Goal: Transaction & Acquisition: Book appointment/travel/reservation

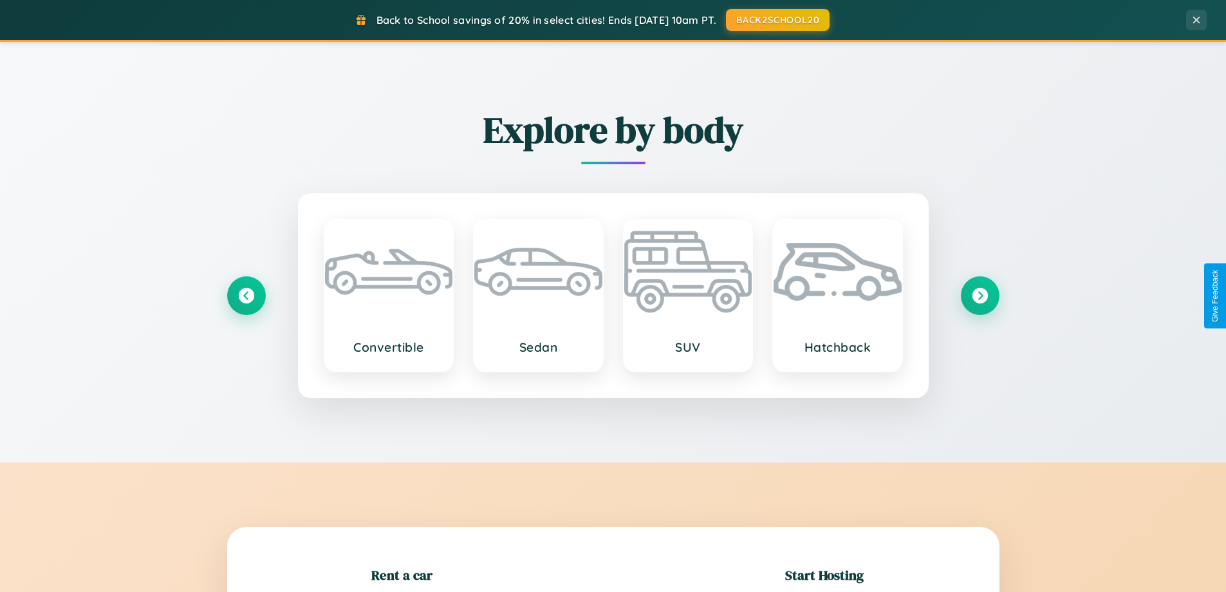
scroll to position [278, 0]
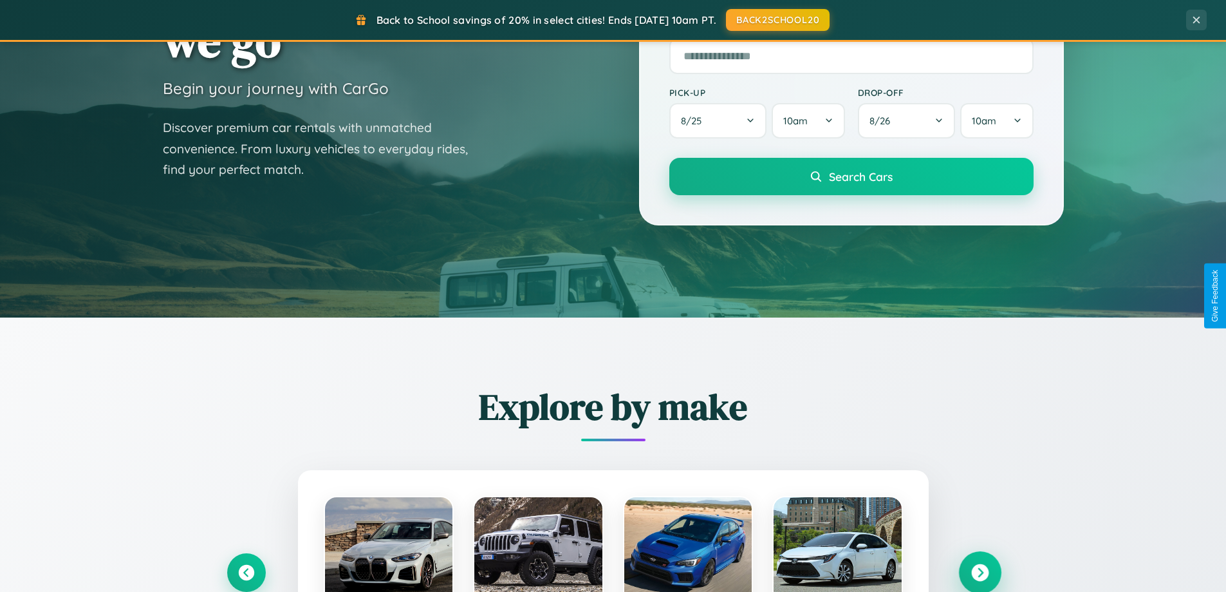
click at [980, 572] on icon at bounding box center [979, 572] width 17 height 17
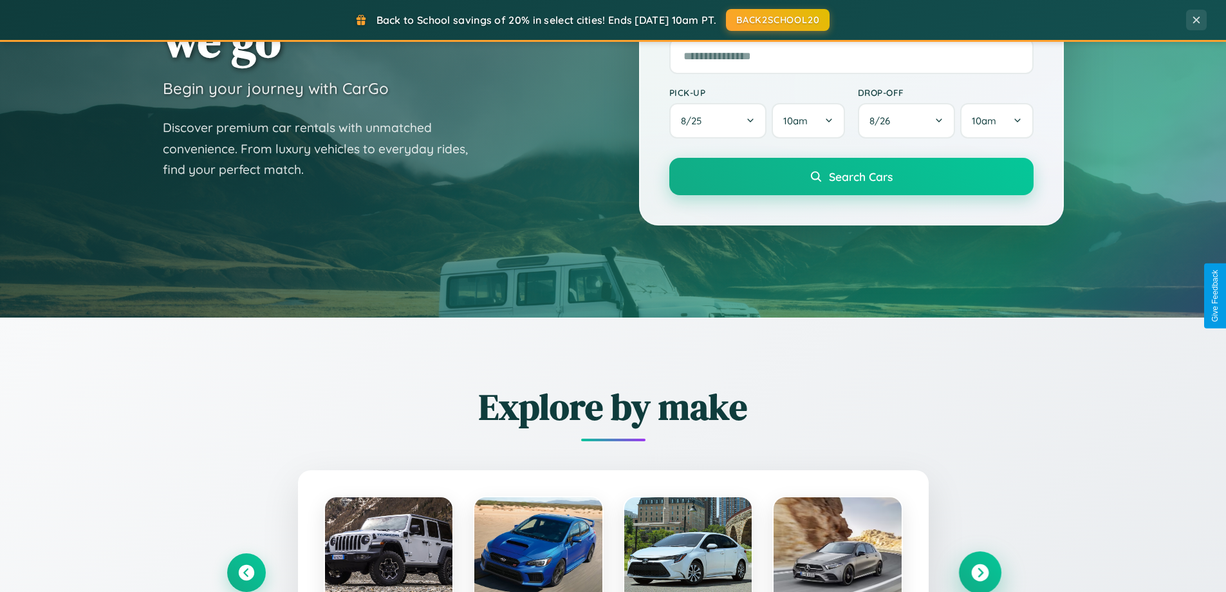
scroll to position [38, 0]
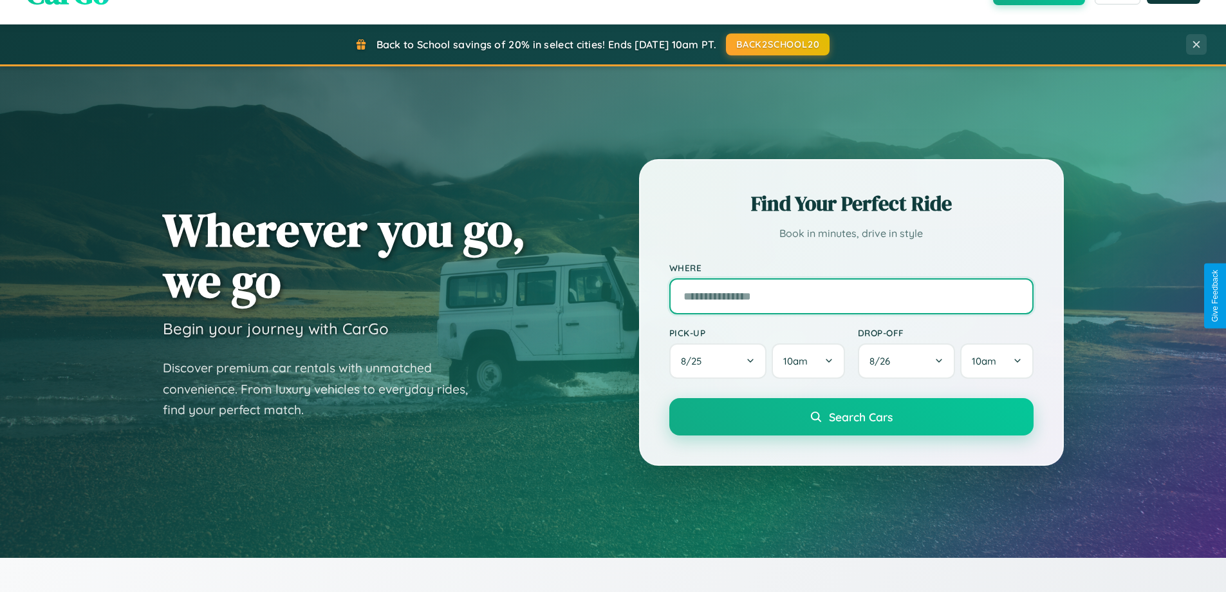
click at [851, 295] on input "text" at bounding box center [851, 296] width 364 height 36
type input "**********"
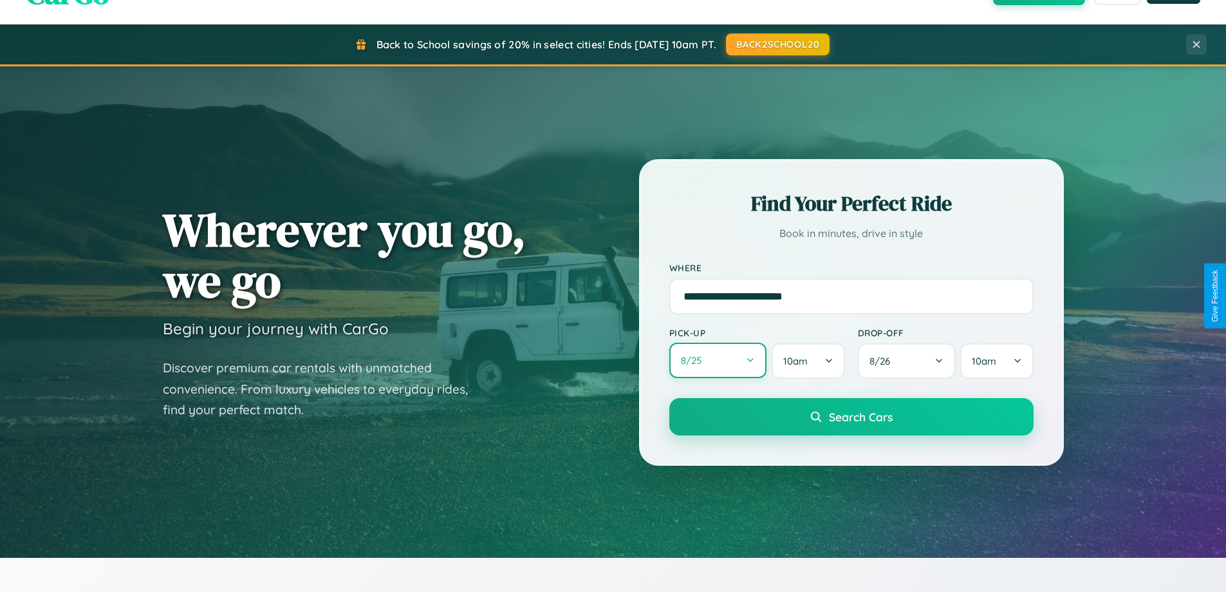
click at [718, 360] on button "8 / 25" at bounding box center [718, 359] width 98 height 35
select select "*"
select select "****"
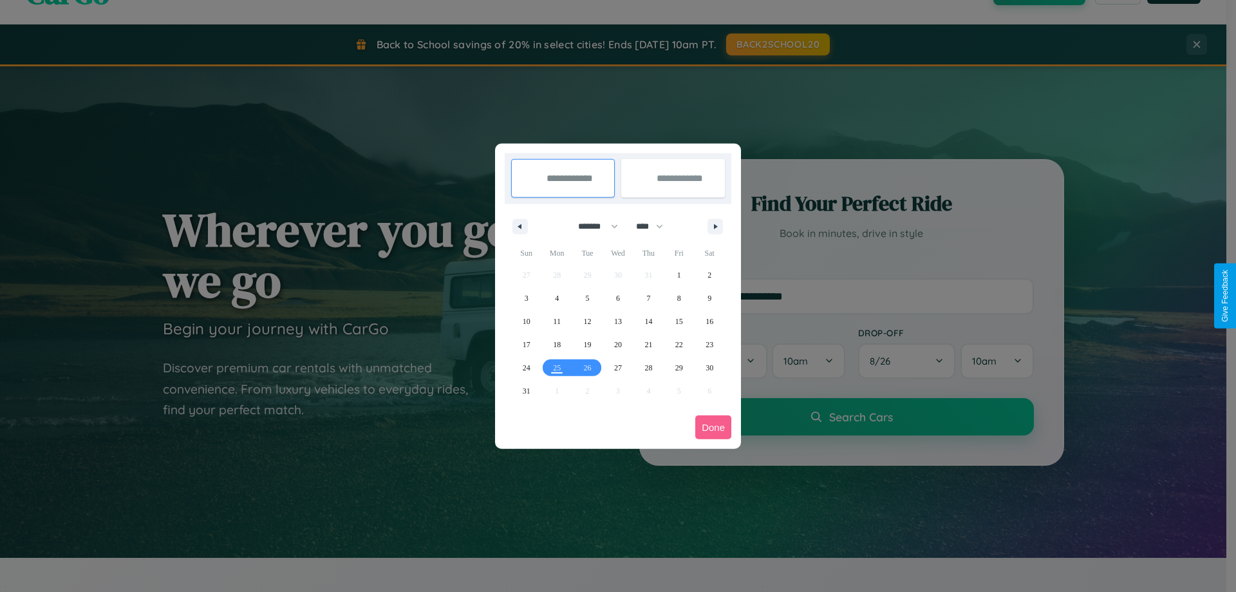
drag, startPoint x: 592, startPoint y: 226, endPoint x: 618, endPoint y: 258, distance: 41.2
click at [592, 226] on select "******* ******** ***** ***** *** **** **** ****** ********* ******* ******** **…" at bounding box center [595, 226] width 55 height 21
select select "**"
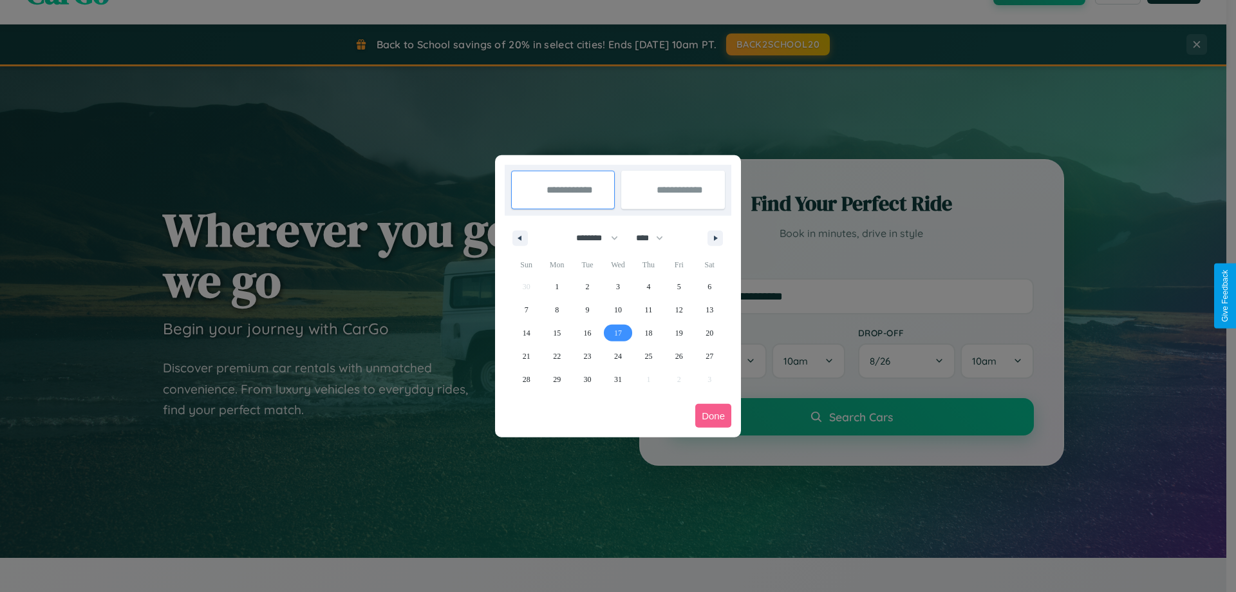
click at [617, 332] on span "17" at bounding box center [618, 332] width 8 height 23
type input "**********"
click at [709, 332] on span "20" at bounding box center [709, 332] width 8 height 23
type input "**********"
click at [713, 415] on button "Done" at bounding box center [713, 416] width 36 height 24
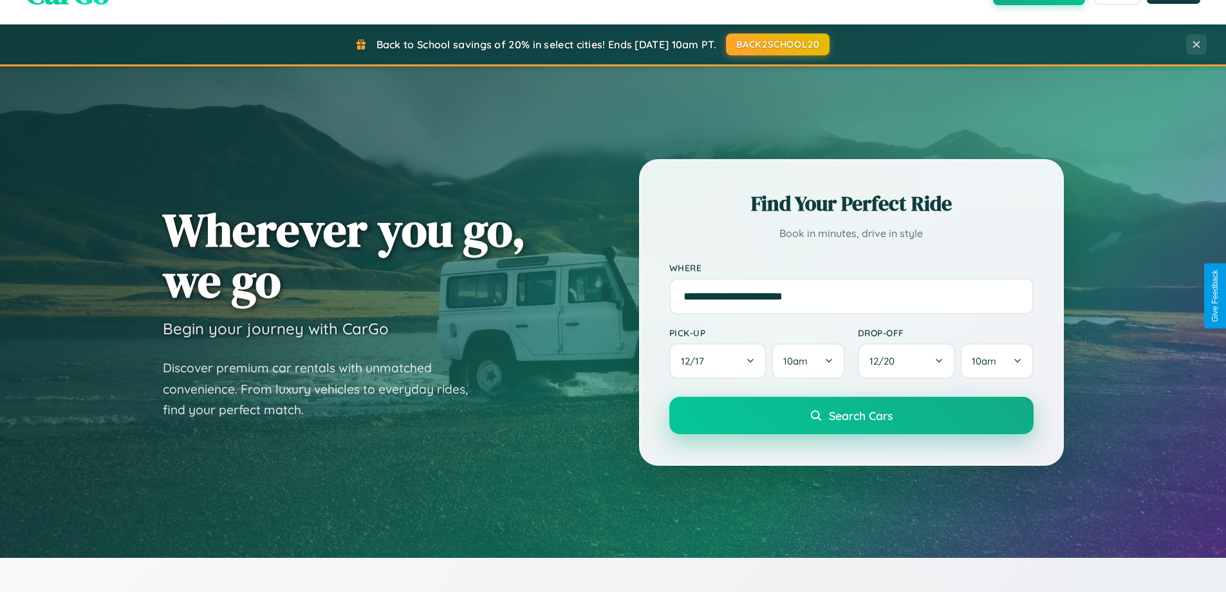
click at [851, 415] on span "Search Cars" at bounding box center [861, 415] width 64 height 14
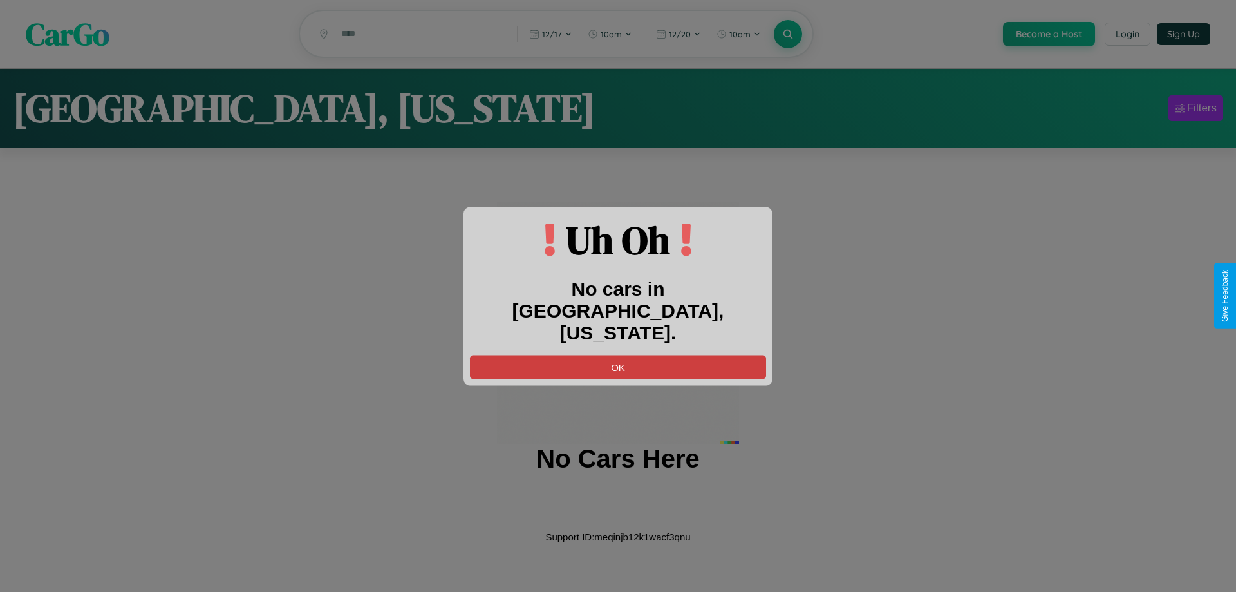
click at [618, 355] on button "OK" at bounding box center [618, 367] width 296 height 24
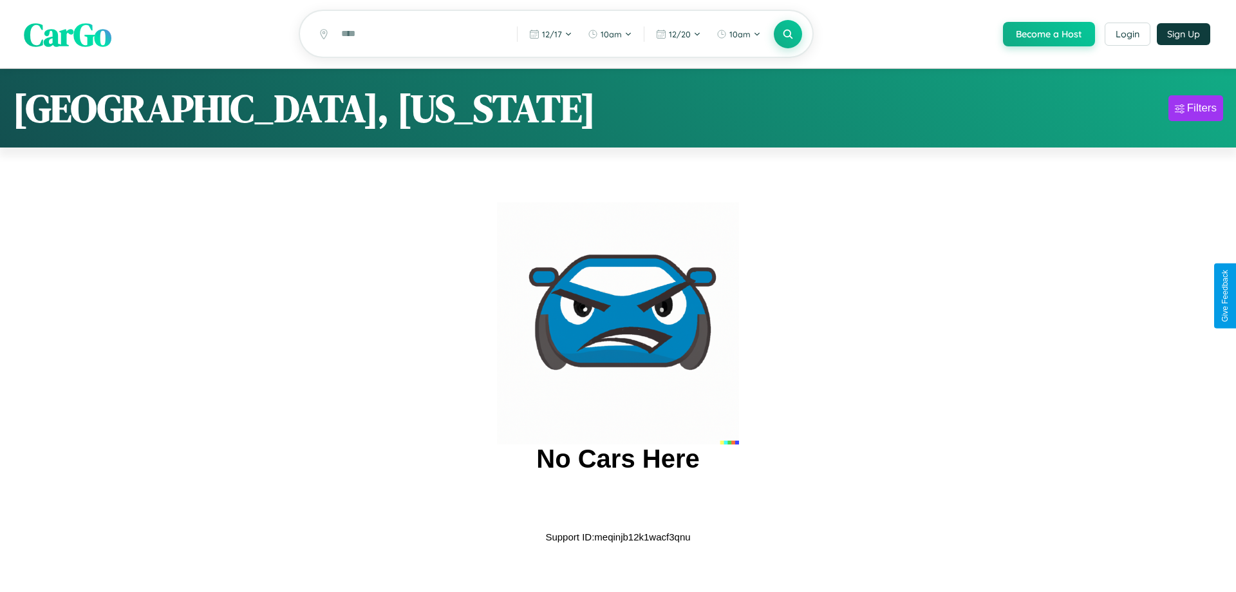
click at [68, 35] on span "CarGo" at bounding box center [68, 34] width 88 height 44
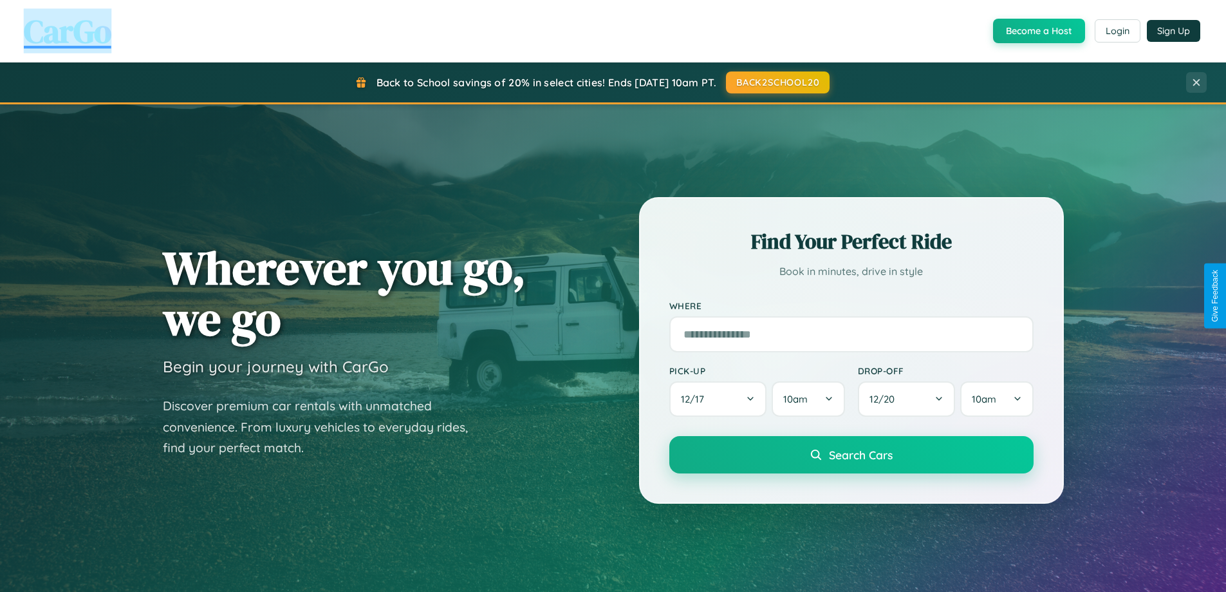
scroll to position [38, 0]
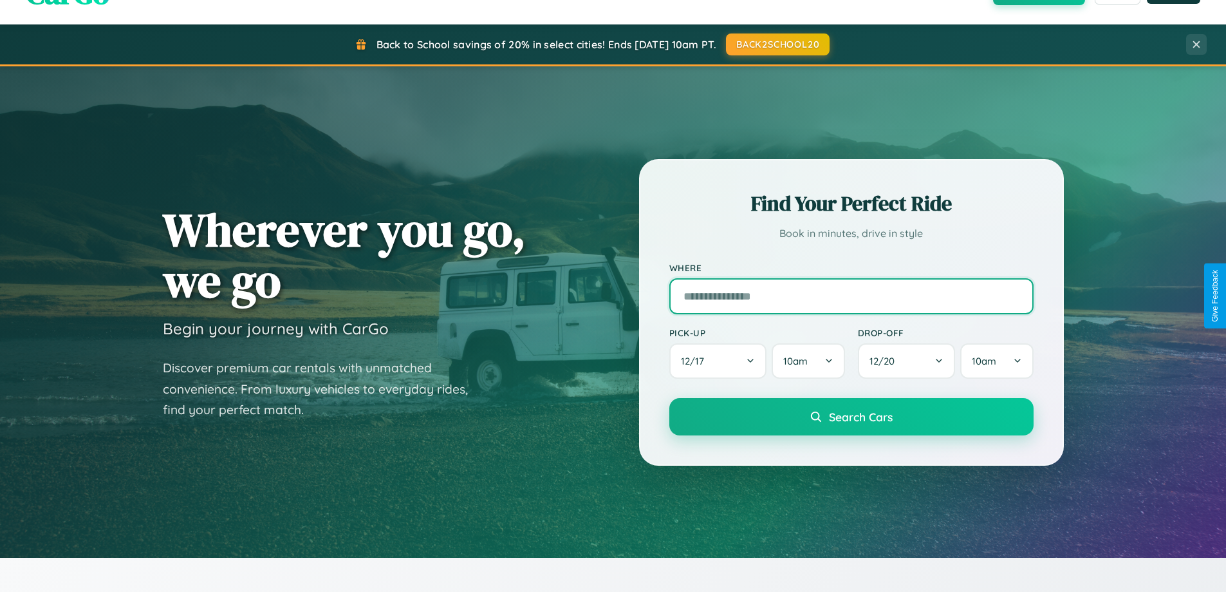
click at [851, 295] on input "text" at bounding box center [851, 296] width 364 height 36
type input "**********"
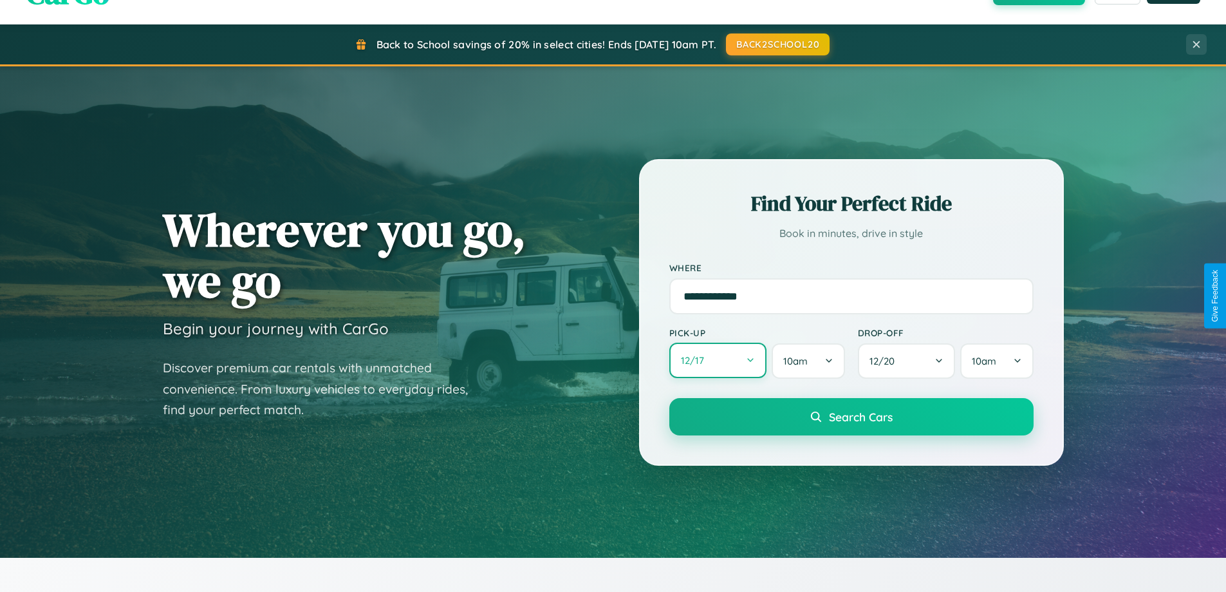
click at [718, 360] on button "12 / 17" at bounding box center [718, 359] width 98 height 35
select select "*"
select select "****"
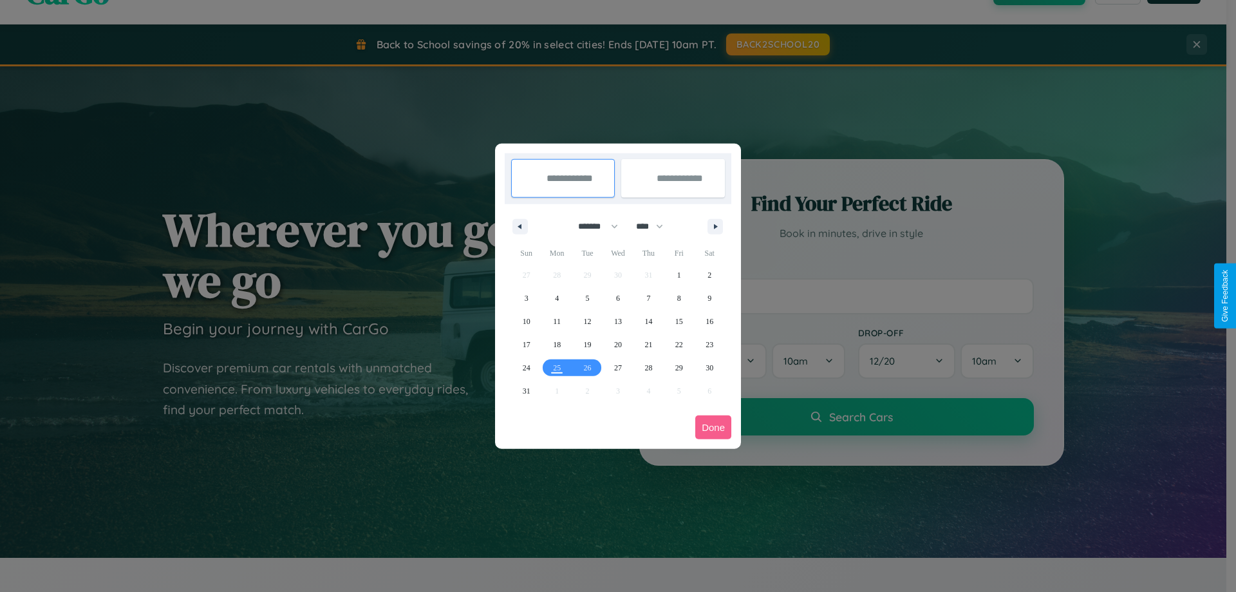
drag, startPoint x: 592, startPoint y: 226, endPoint x: 618, endPoint y: 258, distance: 41.2
click at [592, 226] on select "******* ******** ***** ***** *** **** **** ****** ********* ******* ******** **…" at bounding box center [595, 226] width 55 height 21
select select "*"
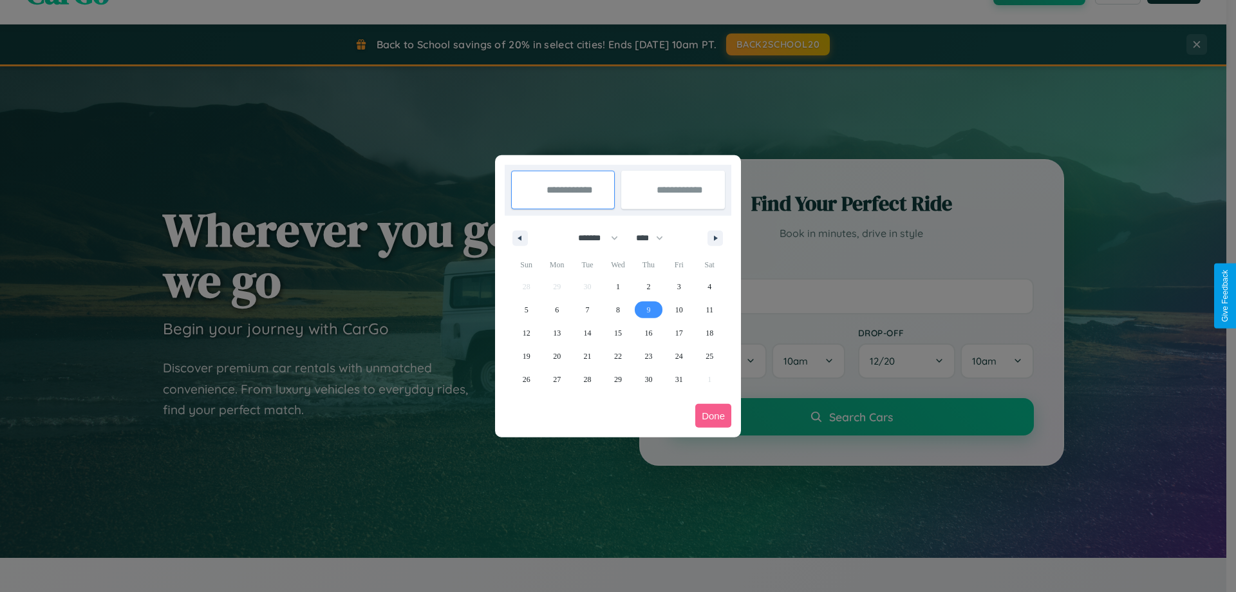
click at [648, 309] on span "9" at bounding box center [648, 309] width 4 height 23
type input "**********"
click at [587, 332] on span "14" at bounding box center [588, 332] width 8 height 23
type input "**********"
click at [713, 415] on button "Done" at bounding box center [713, 416] width 36 height 24
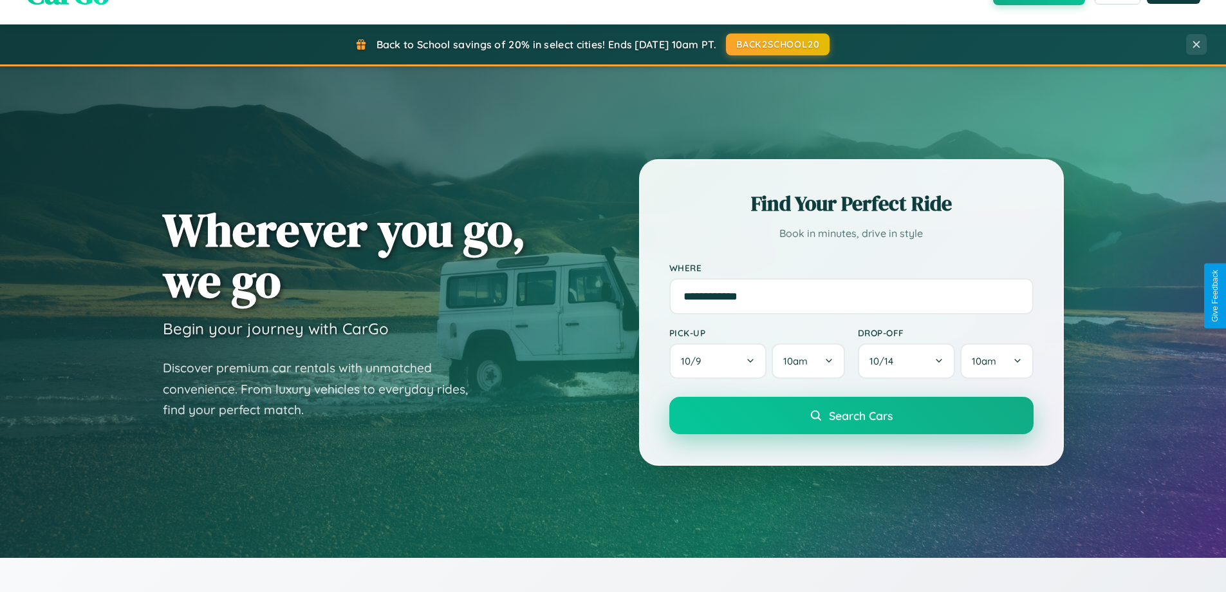
click at [851, 415] on span "Search Cars" at bounding box center [861, 415] width 64 height 14
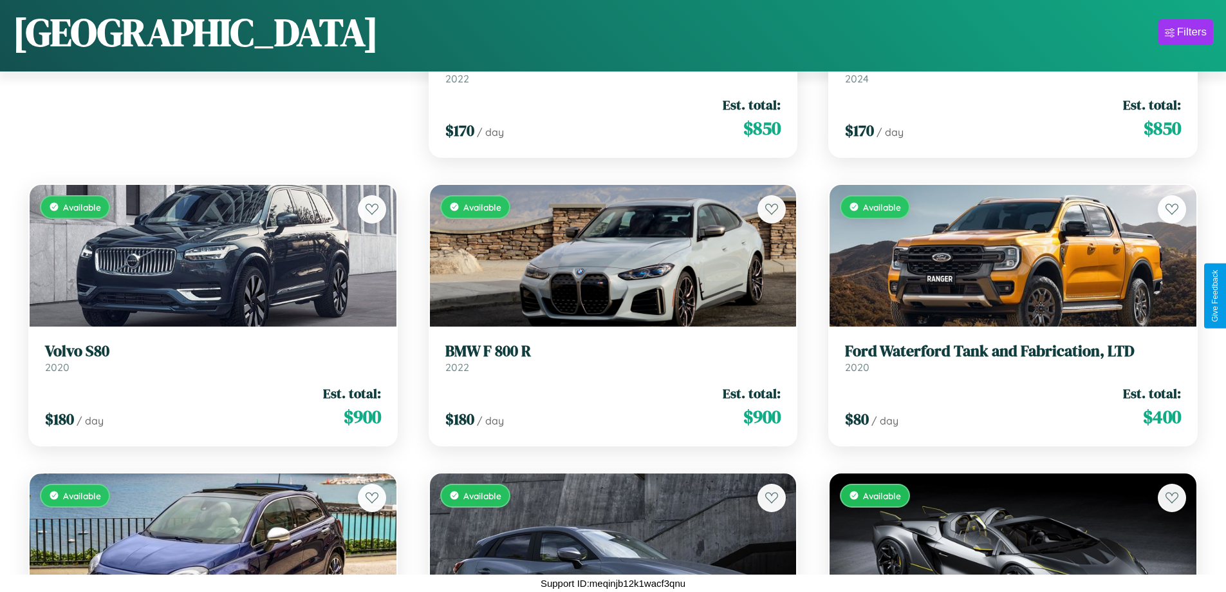
scroll to position [1334, 0]
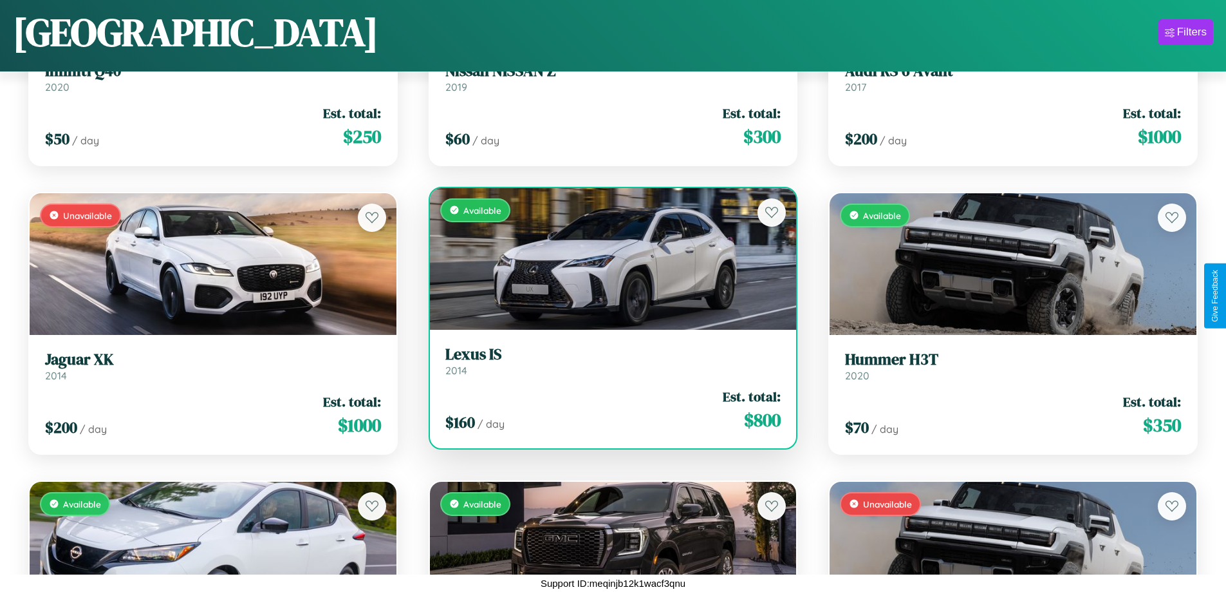
click at [608, 258] on div "Available" at bounding box center [613, 259] width 367 height 142
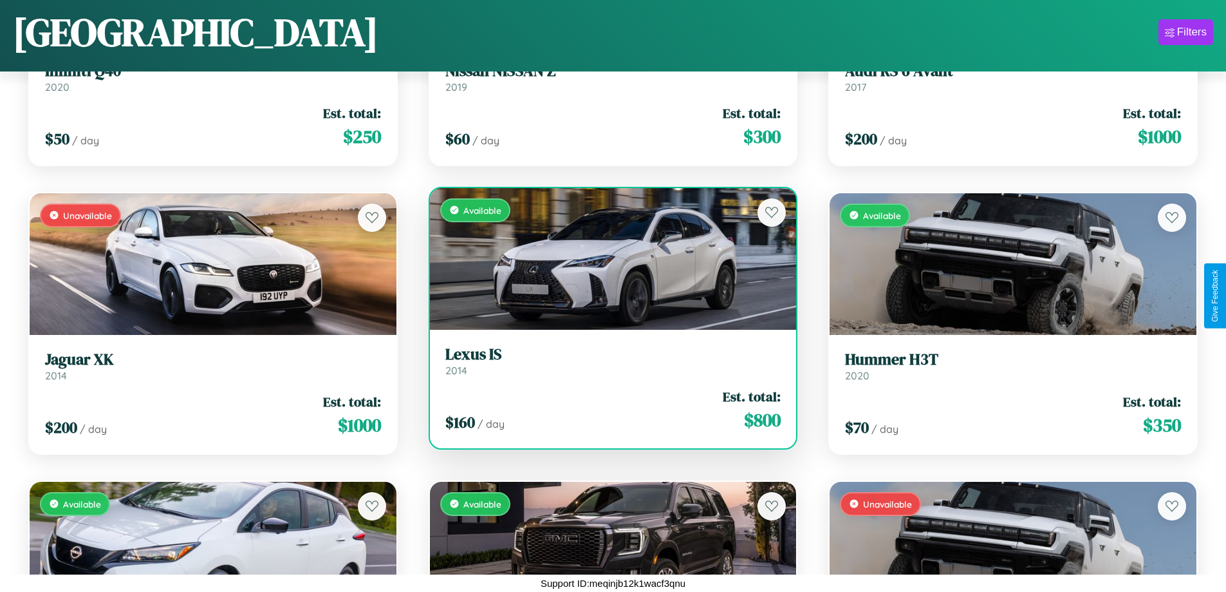
click at [608, 258] on div "Available" at bounding box center [613, 259] width 367 height 142
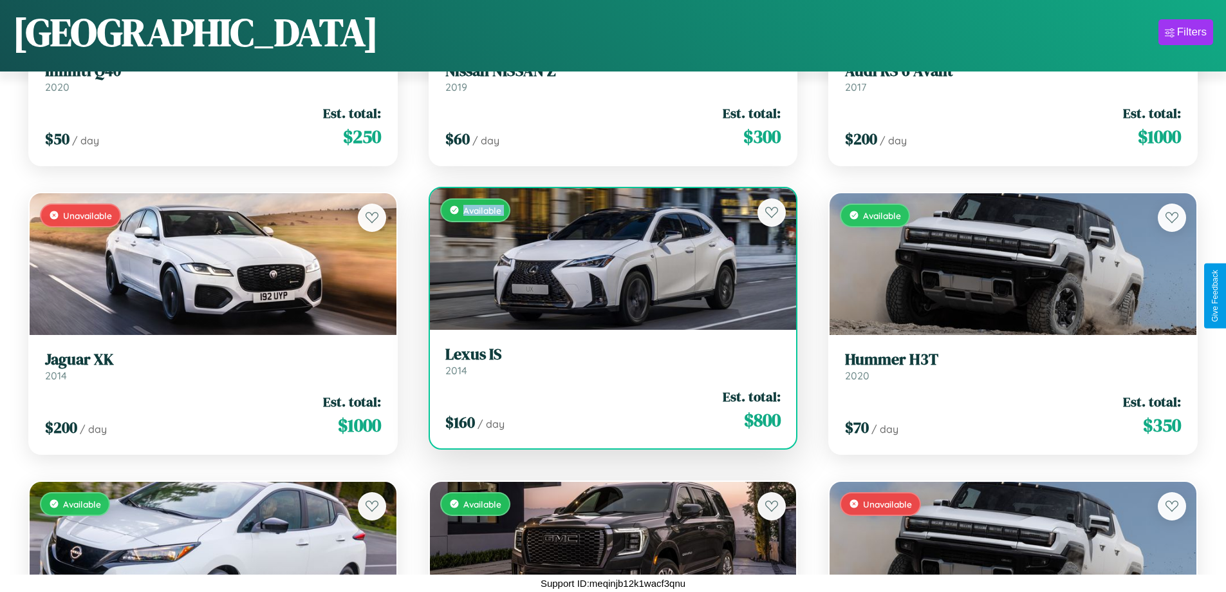
click at [608, 258] on div "Available" at bounding box center [613, 259] width 367 height 142
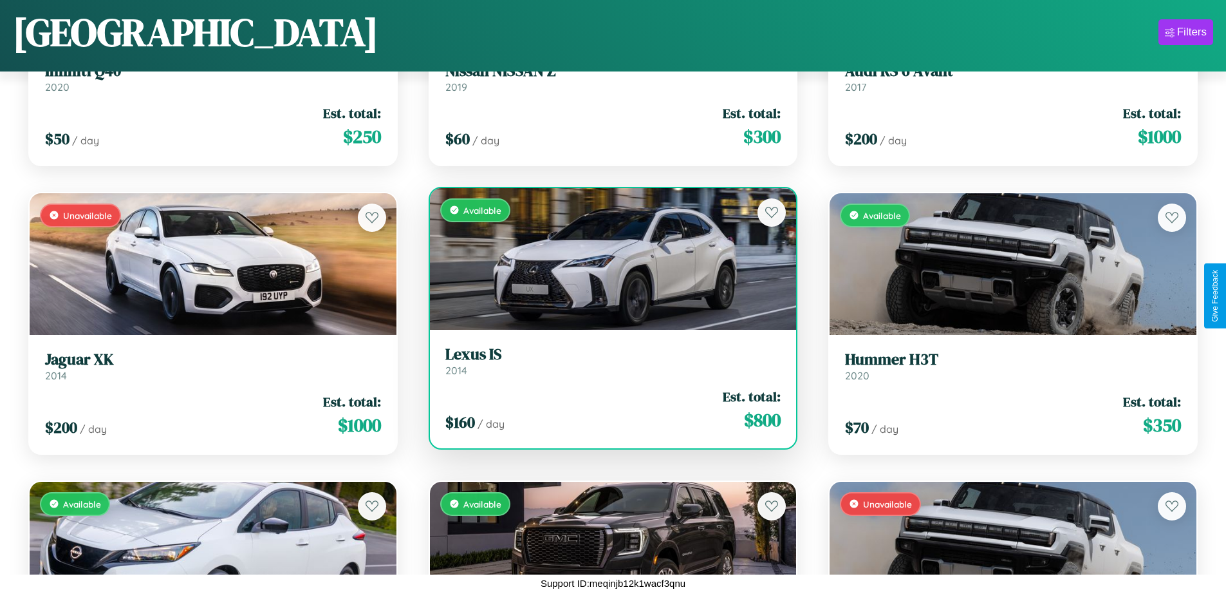
click at [608, 258] on div "Available" at bounding box center [613, 259] width 367 height 142
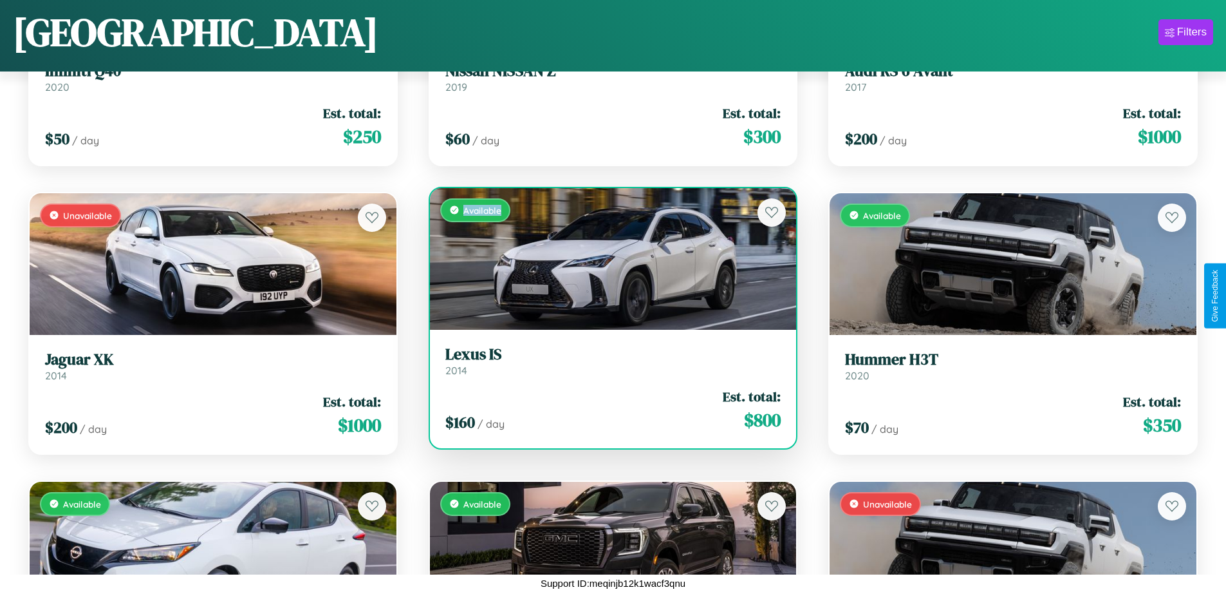
click at [608, 258] on div "Available" at bounding box center [613, 259] width 367 height 142
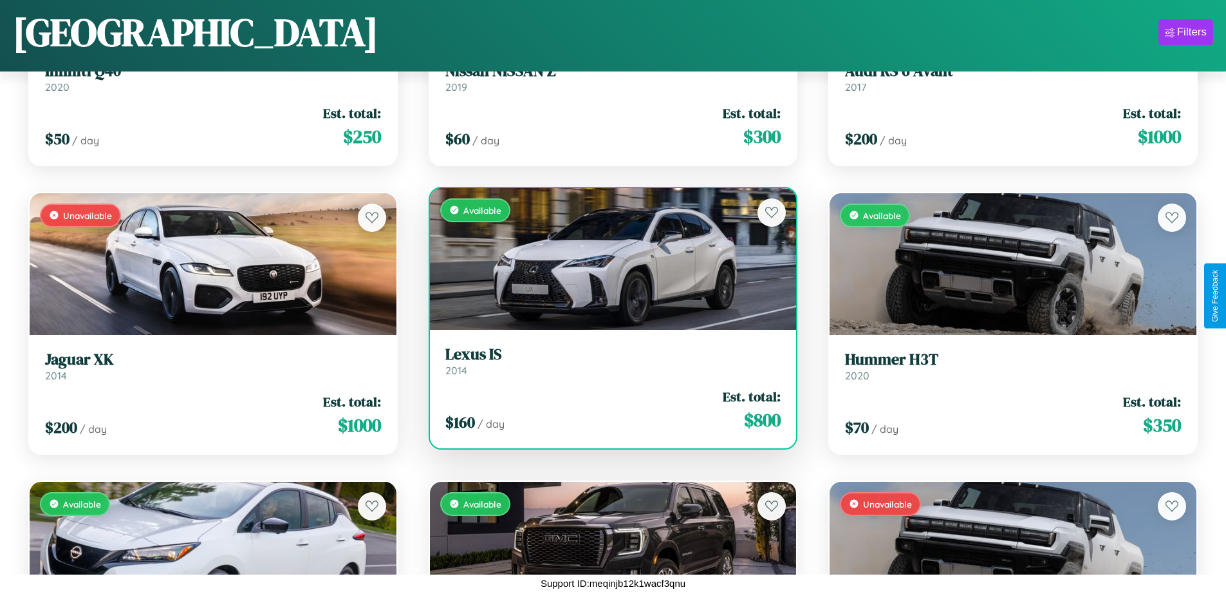
click at [608, 360] on h3 "Lexus IS" at bounding box center [613, 354] width 336 height 19
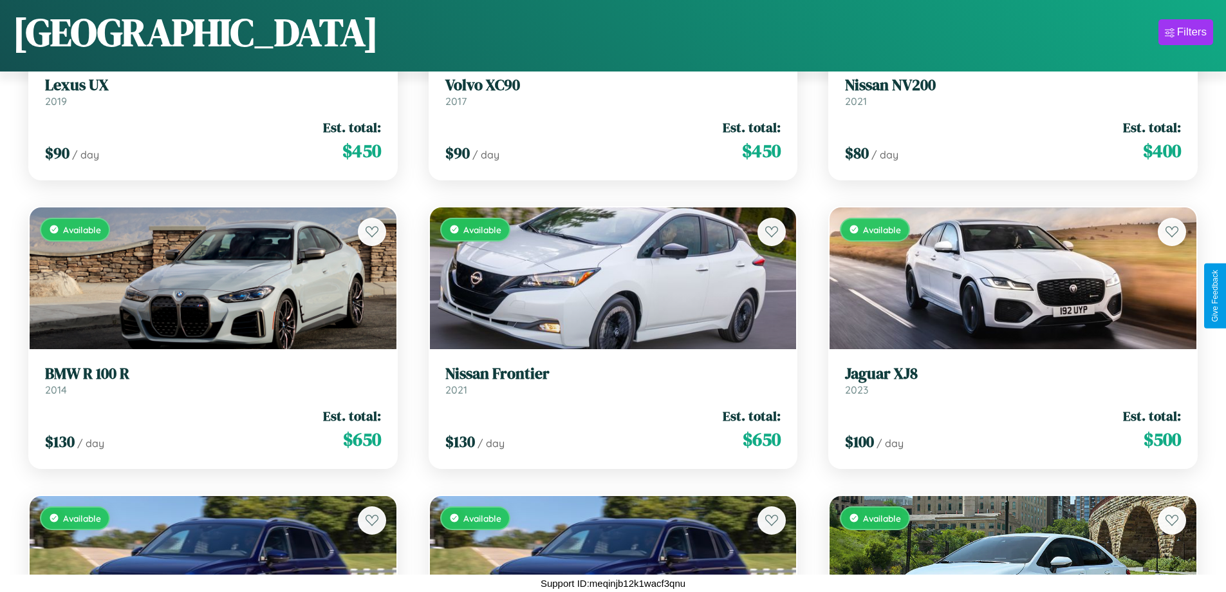
scroll to position [4504, 0]
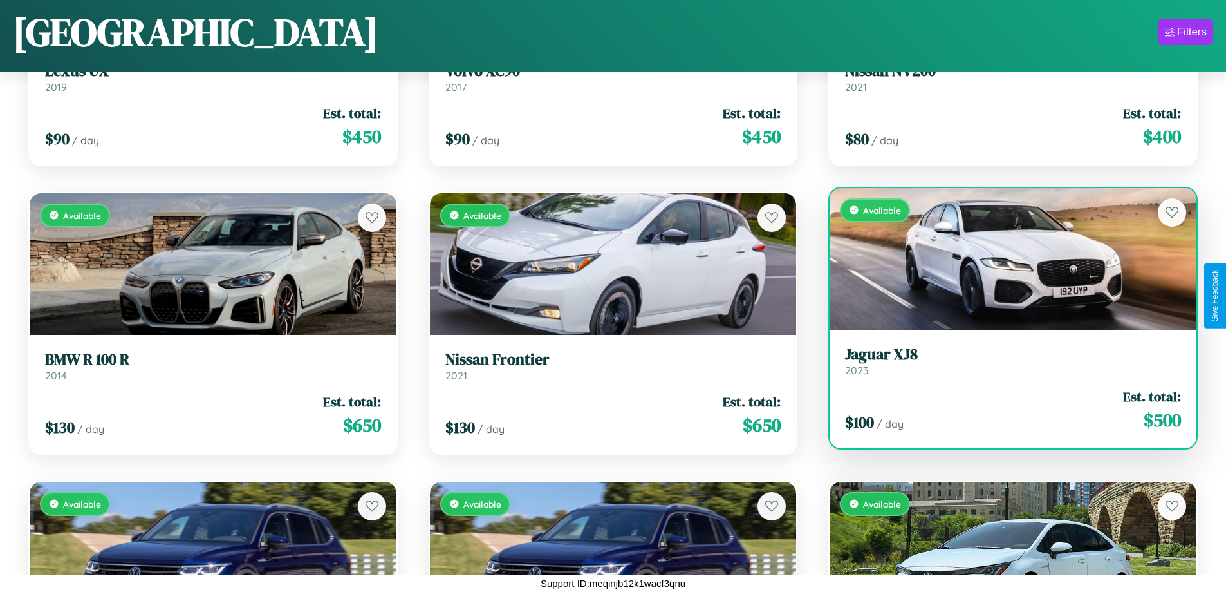
click at [1005, 412] on div "$ 100 / day Est. total: $ 500" at bounding box center [1013, 410] width 336 height 46
click at [1005, 409] on div "$ 100 / day Est. total: $ 500" at bounding box center [1013, 410] width 336 height 46
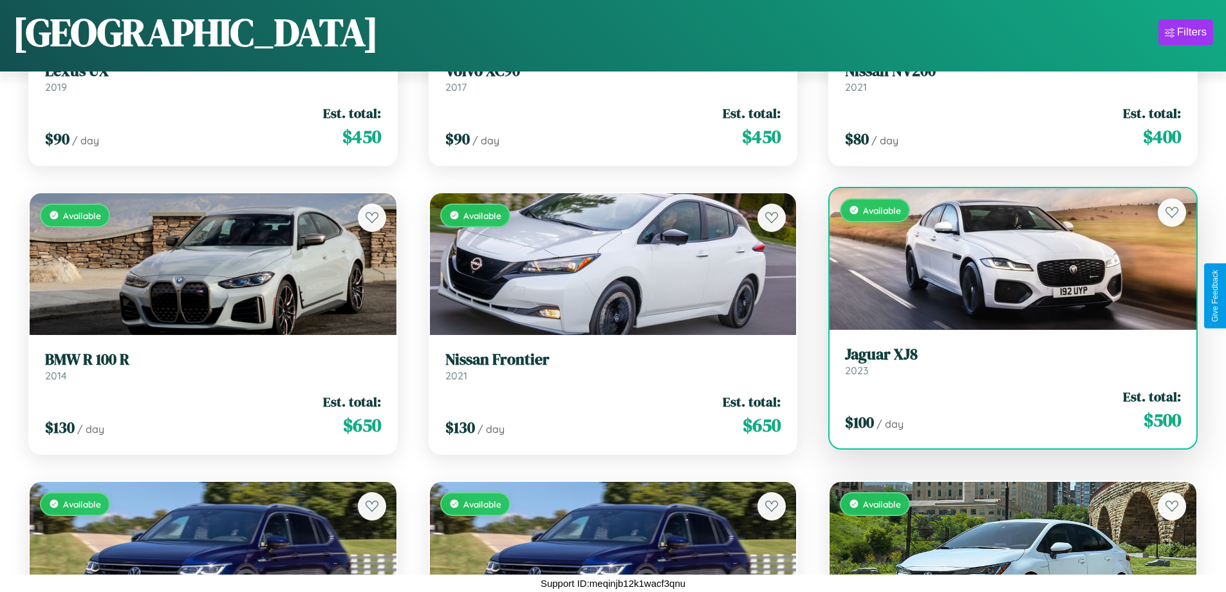
click at [1005, 409] on div "$ 100 / day Est. total: $ 500" at bounding box center [1013, 410] width 336 height 46
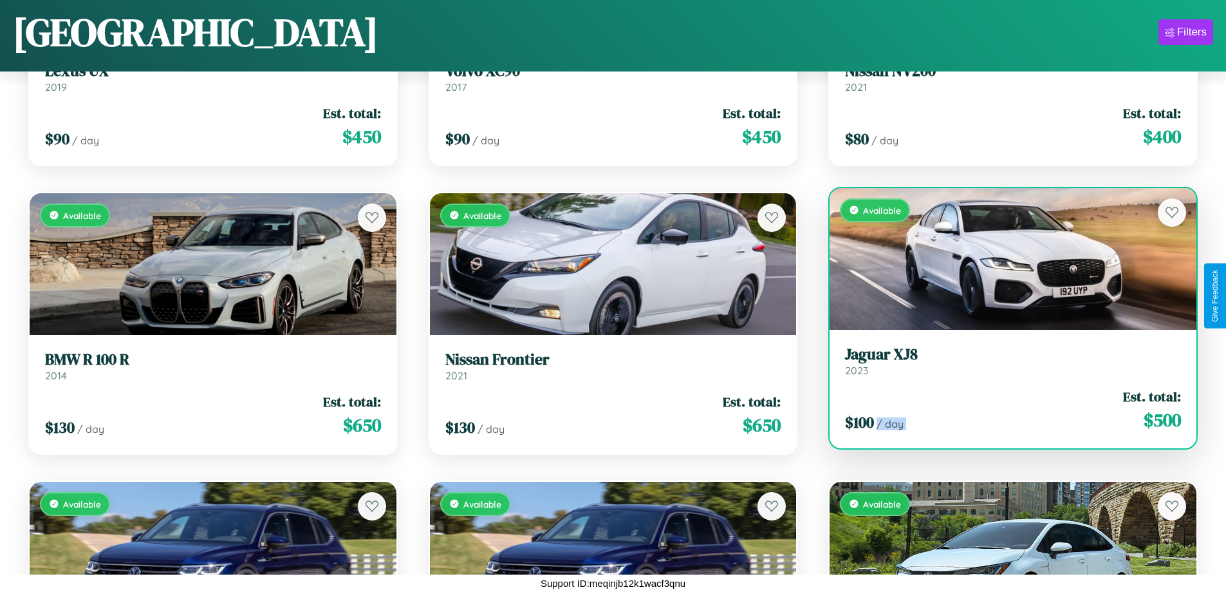
click at [1005, 409] on div "$ 100 / day Est. total: $ 500" at bounding box center [1013, 410] width 336 height 46
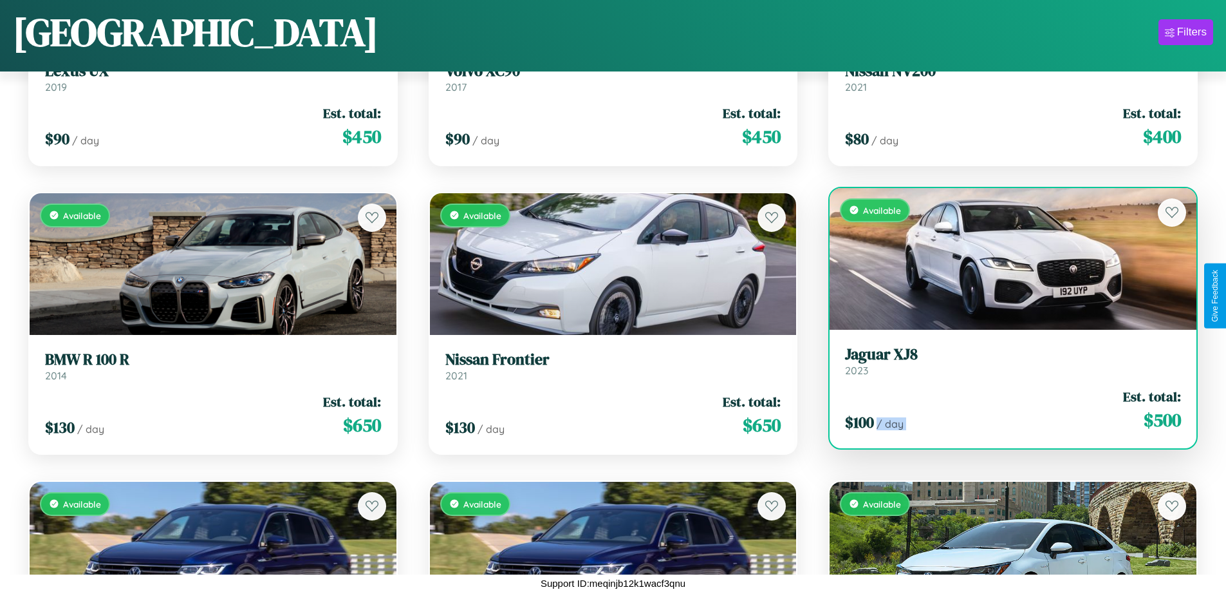
click at [1005, 409] on div "$ 100 / day Est. total: $ 500" at bounding box center [1013, 410] width 336 height 46
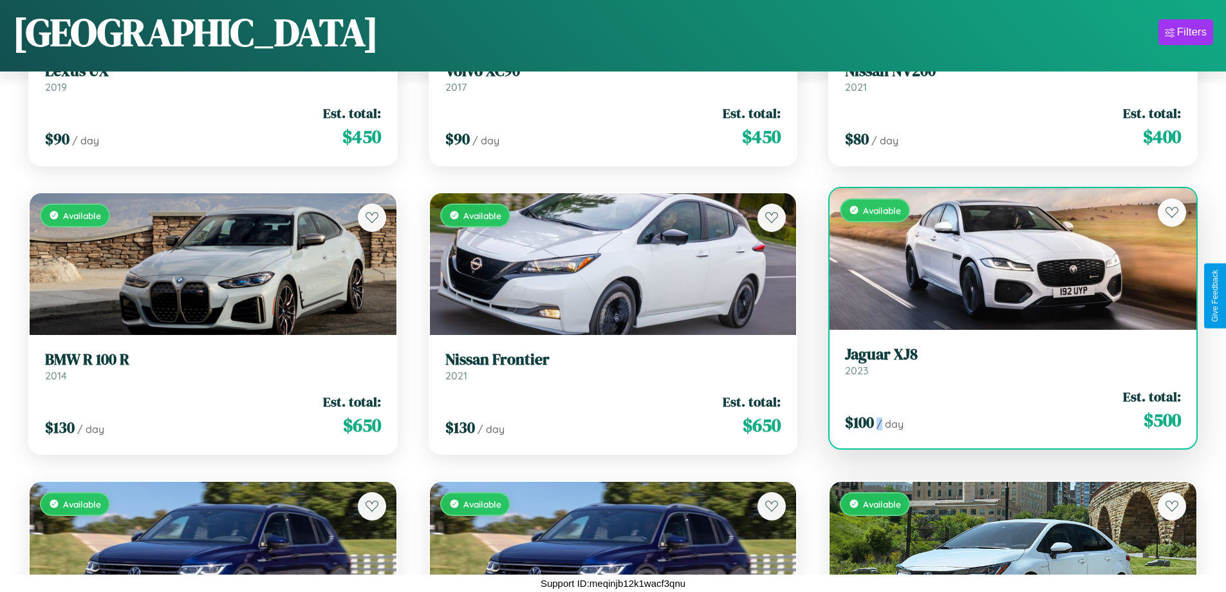
click at [1005, 409] on div "$ 100 / day Est. total: $ 500" at bounding box center [1013, 410] width 336 height 46
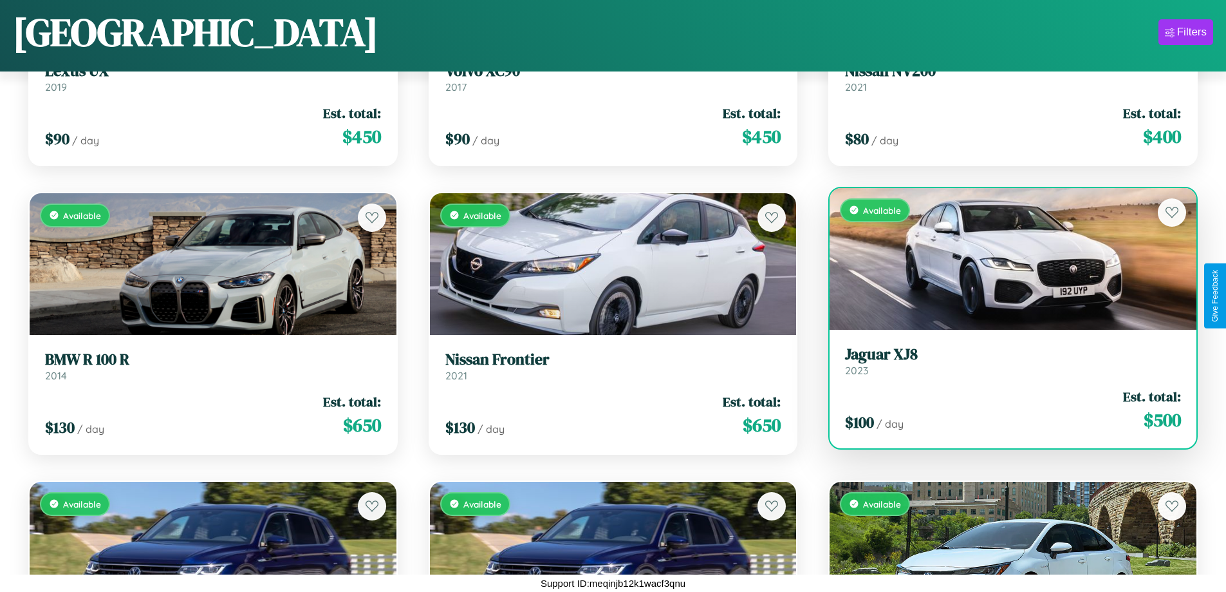
click at [1005, 360] on h3 "Jaguar XJ8" at bounding box center [1013, 354] width 336 height 19
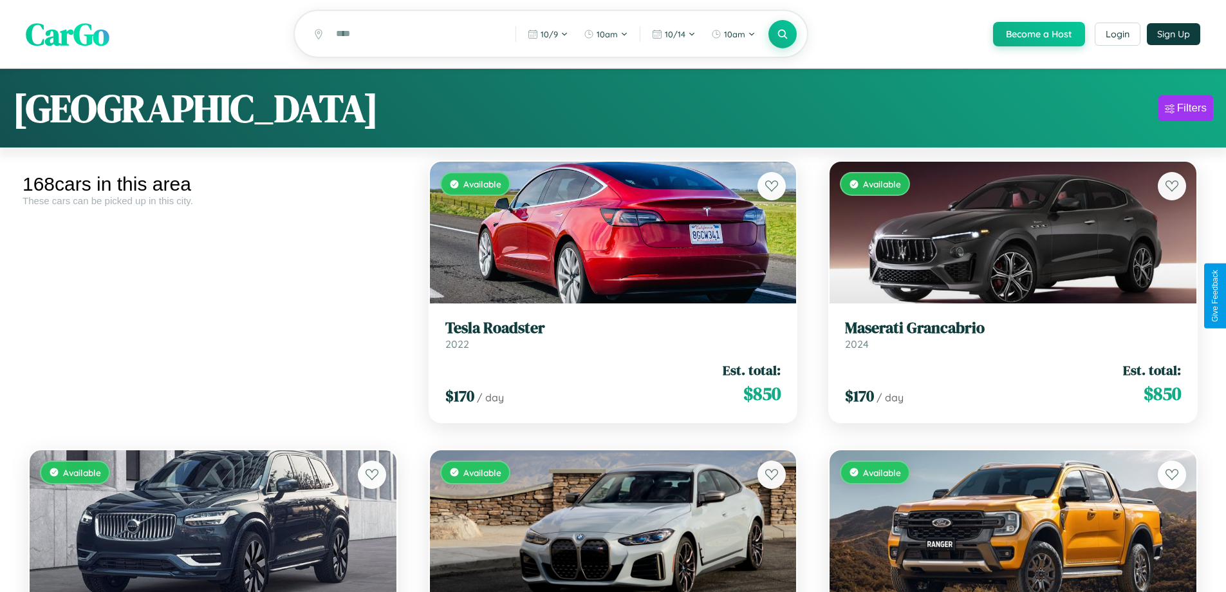
scroll to position [469, 0]
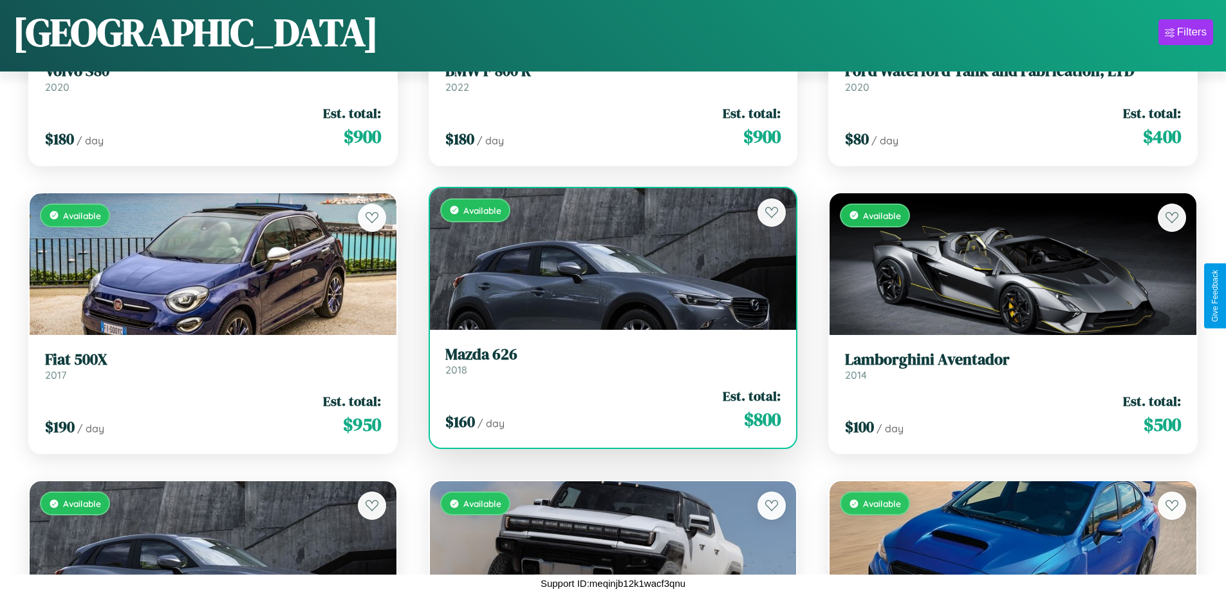
click at [608, 258] on div "Available" at bounding box center [613, 259] width 367 height 142
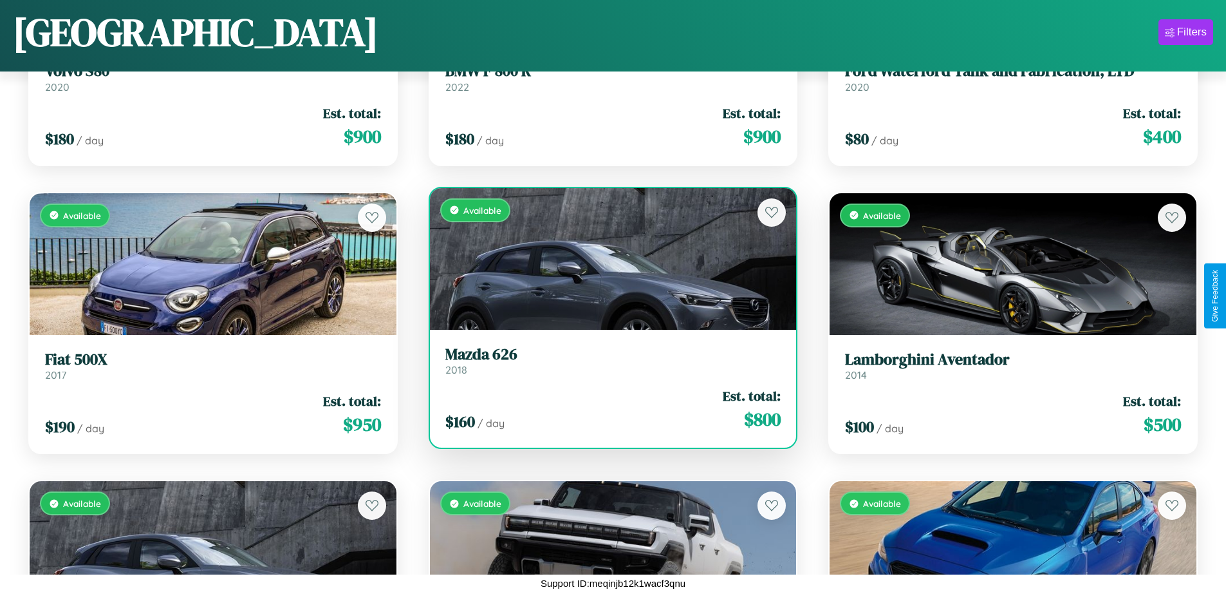
click at [608, 258] on div "Available" at bounding box center [613, 259] width 367 height 142
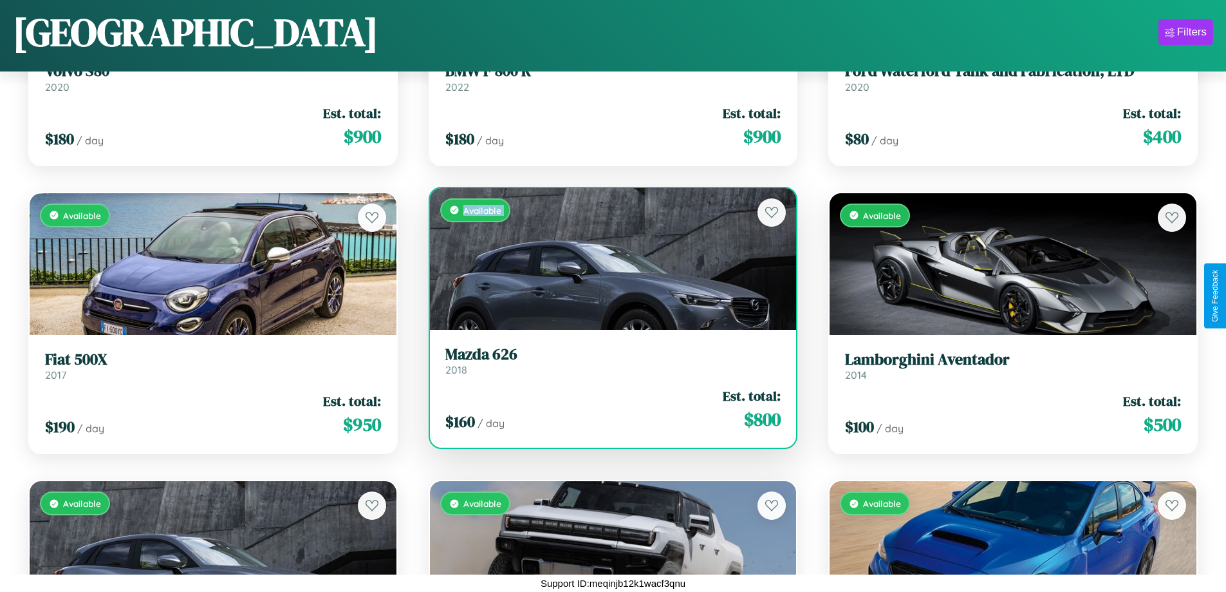
click at [608, 258] on div "Available" at bounding box center [613, 259] width 367 height 142
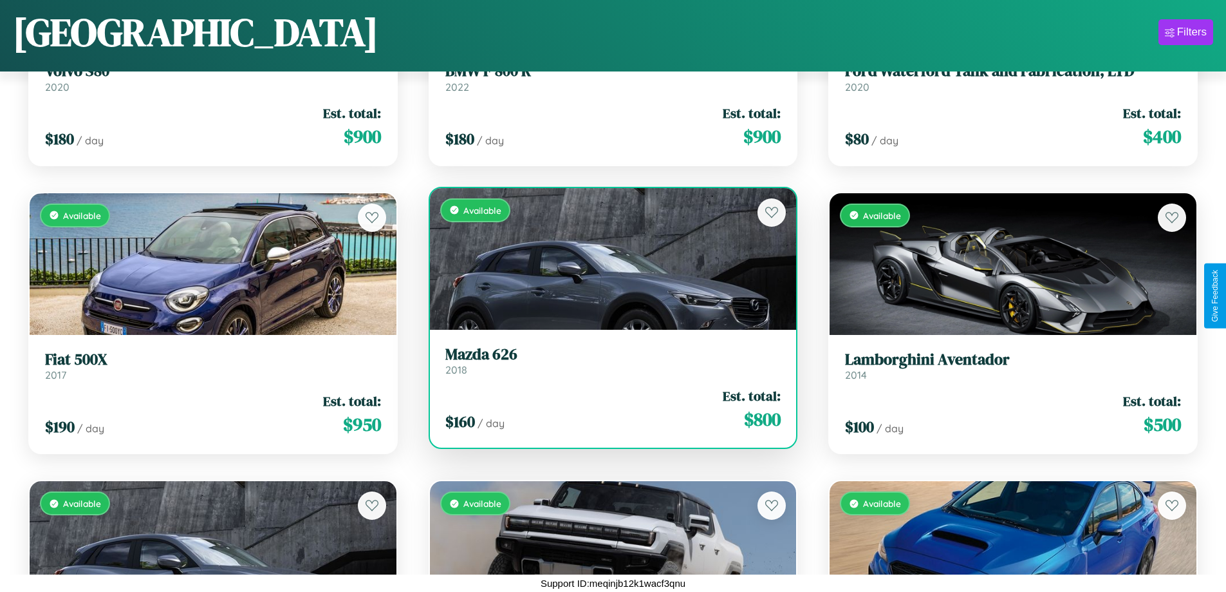
click at [608, 258] on div "Available" at bounding box center [613, 259] width 367 height 142
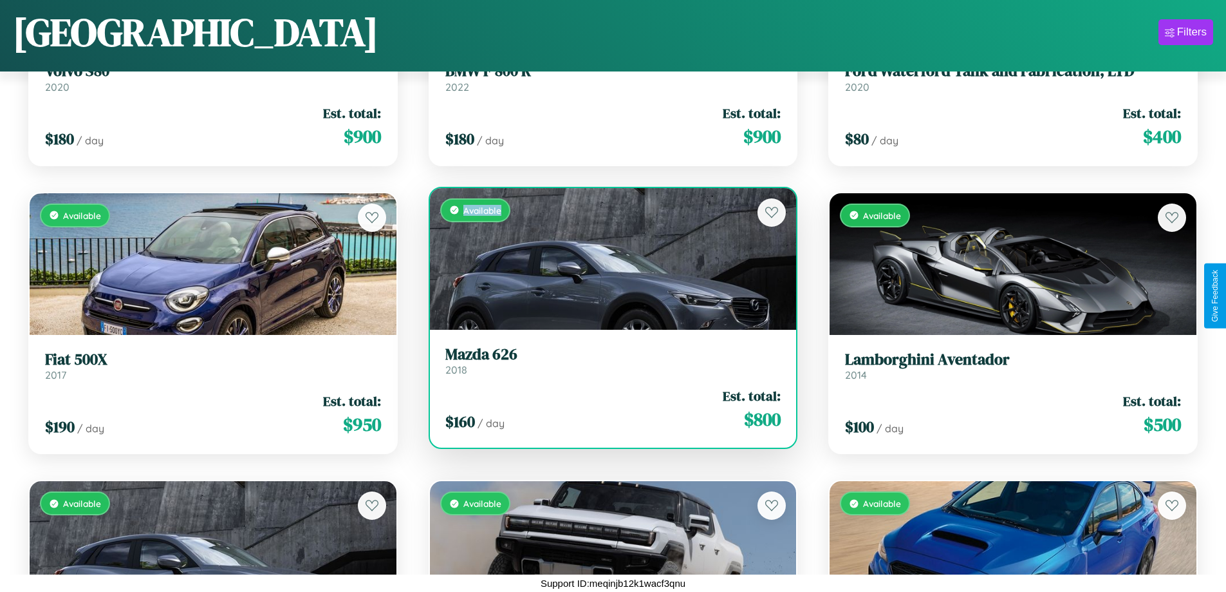
click at [608, 258] on div "Available" at bounding box center [613, 259] width 367 height 142
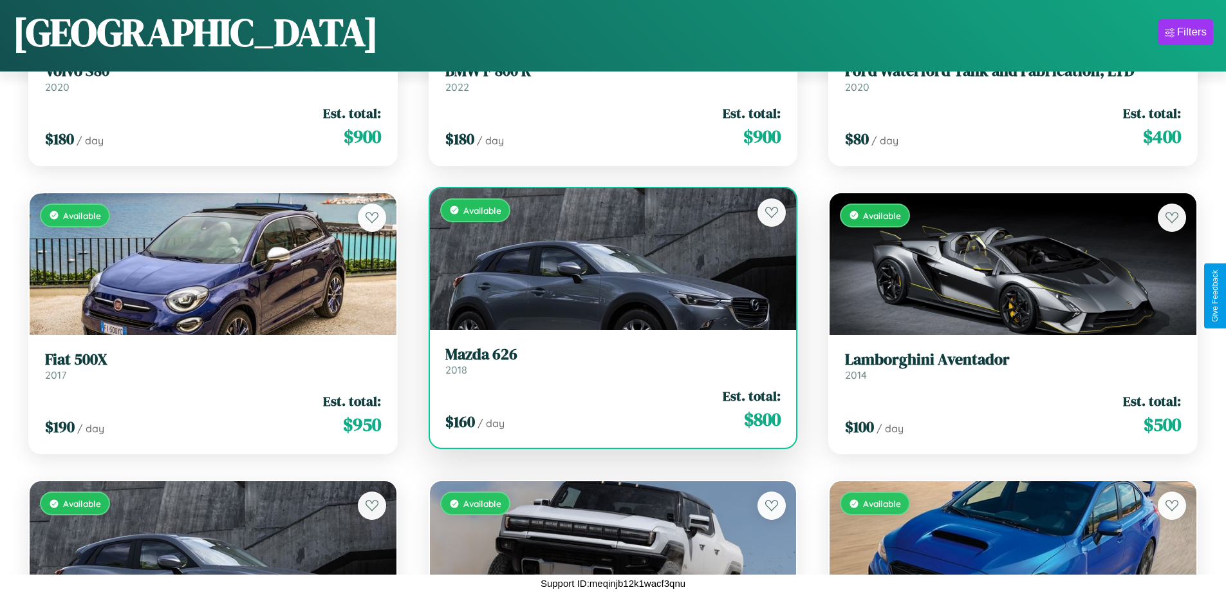
click at [608, 360] on h3 "Mazda 626" at bounding box center [613, 354] width 336 height 19
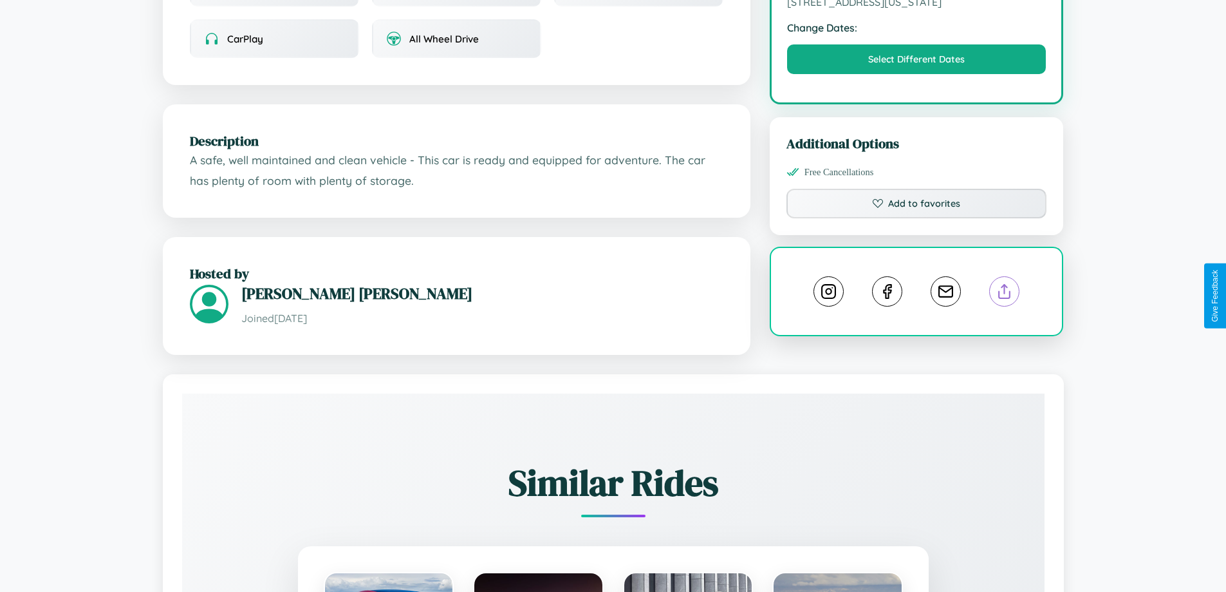
scroll to position [436, 0]
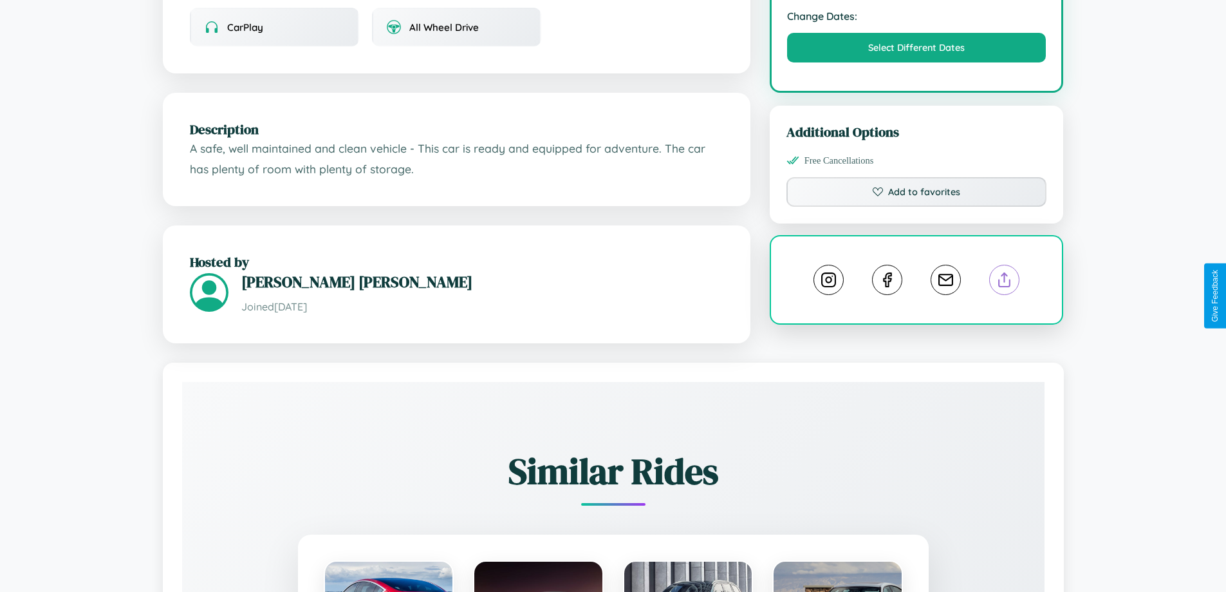
click at [1005, 282] on line at bounding box center [1005, 277] width 0 height 9
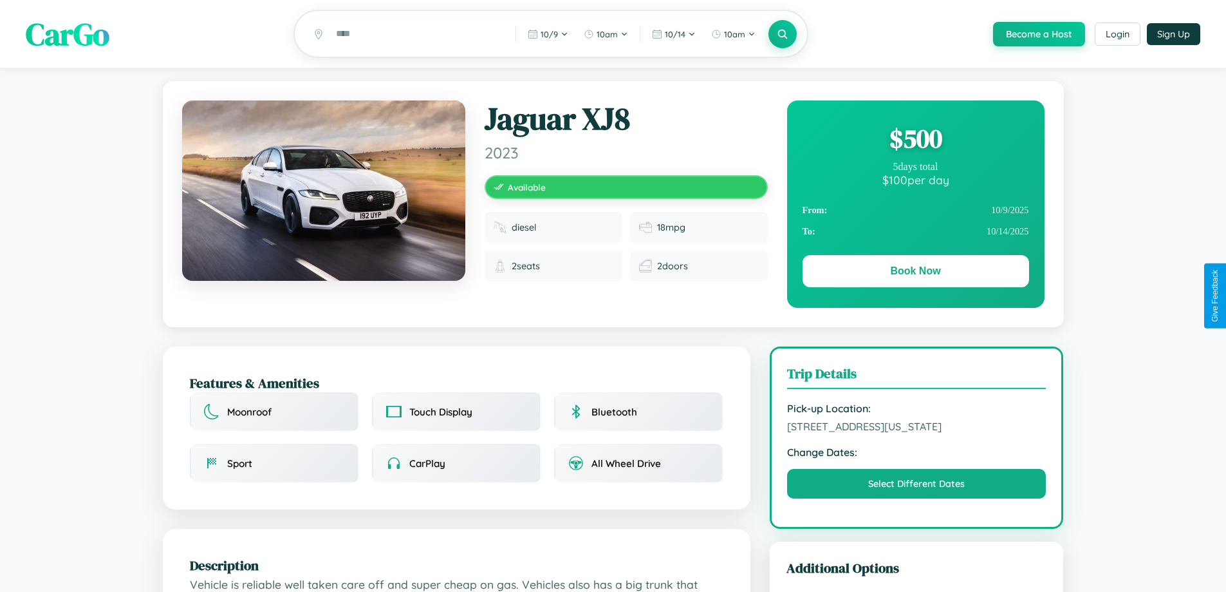
click at [915, 140] on div "$ 500" at bounding box center [916, 138] width 227 height 35
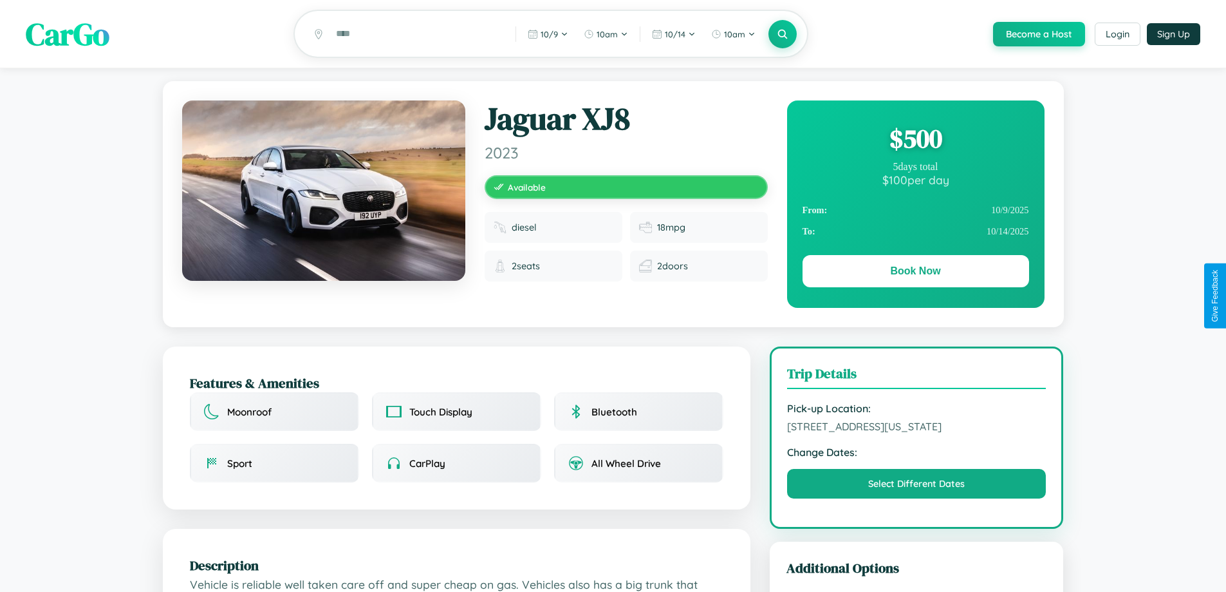
click at [915, 140] on div "$ 500" at bounding box center [916, 138] width 227 height 35
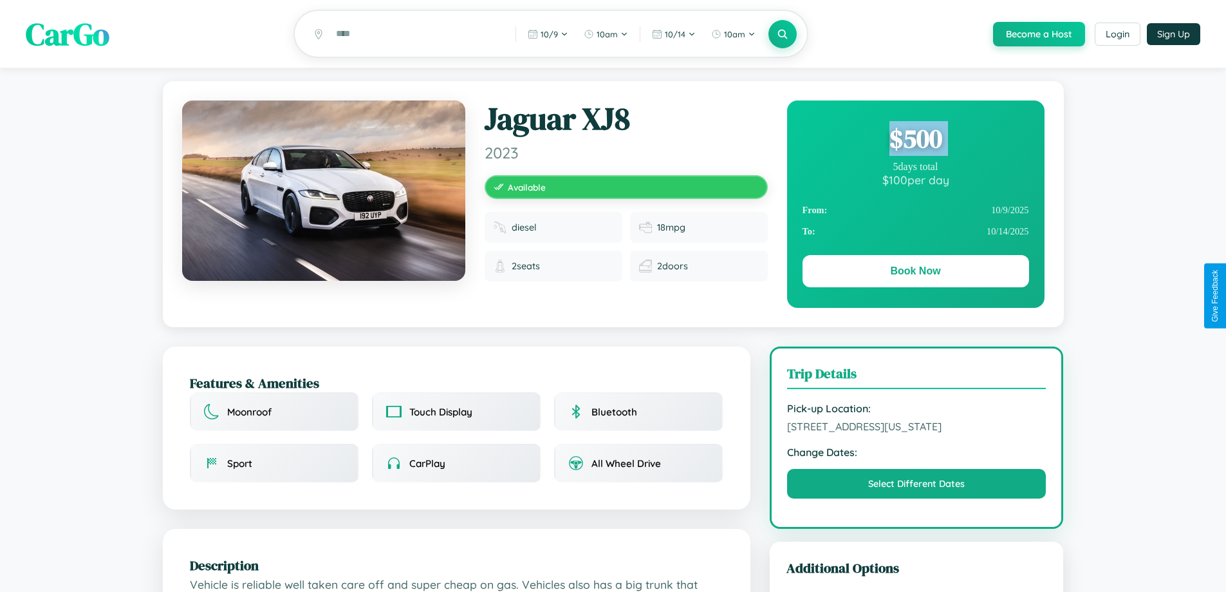
click at [915, 140] on div "$ 500" at bounding box center [916, 138] width 227 height 35
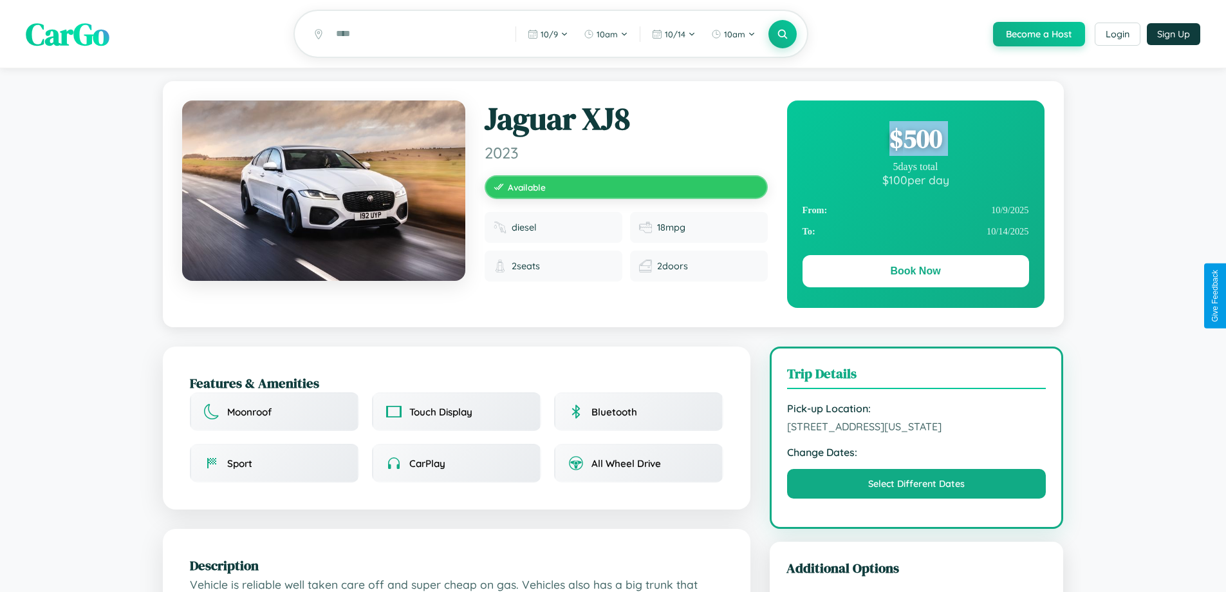
click at [915, 140] on div "$ 500" at bounding box center [916, 138] width 227 height 35
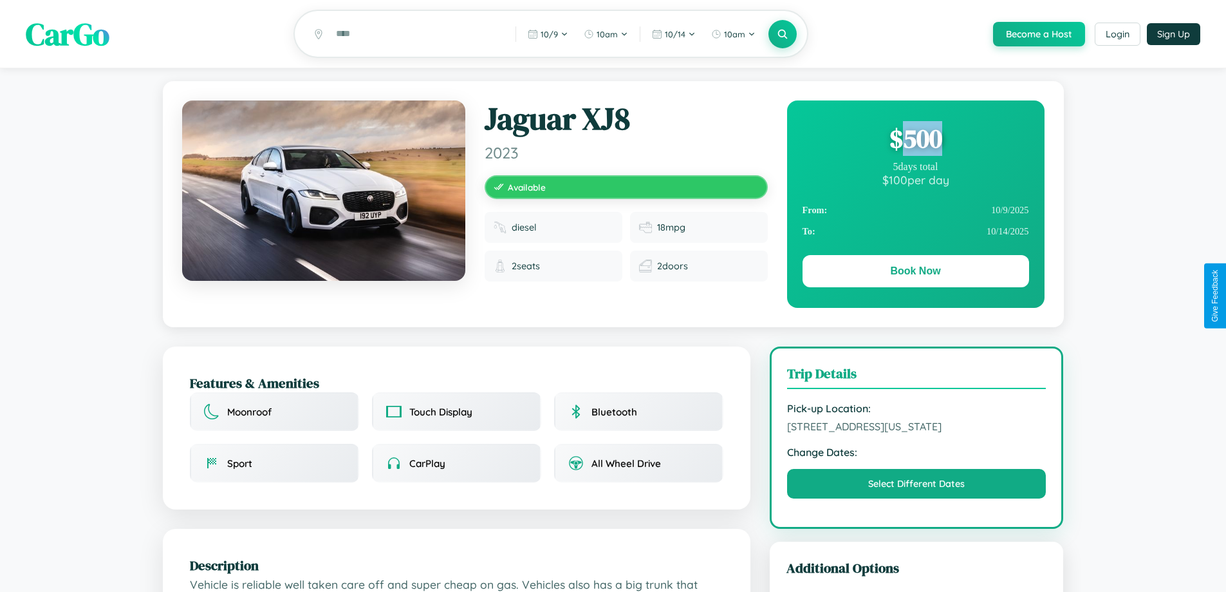
click at [915, 140] on div "$ 500" at bounding box center [916, 138] width 227 height 35
